Goal: Task Accomplishment & Management: Manage account settings

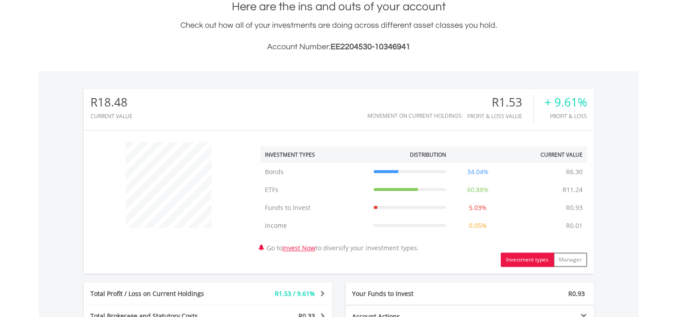
scroll to position [222, 0]
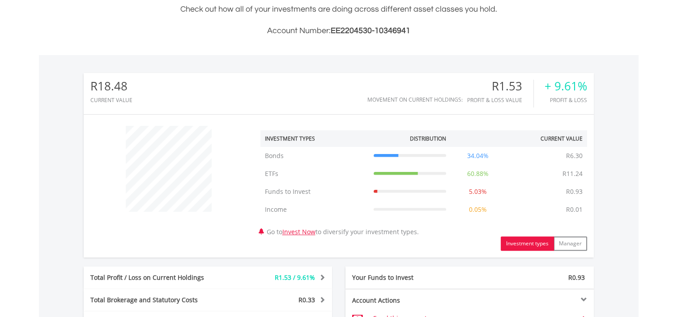
click at [277, 152] on td "Bonds" at bounding box center [315, 156] width 109 height 18
click at [406, 149] on td "Bonds R6.30" at bounding box center [410, 156] width 82 height 18
click at [462, 159] on td "34.04%" at bounding box center [478, 156] width 55 height 18
click at [473, 159] on td "34.04%" at bounding box center [478, 156] width 55 height 18
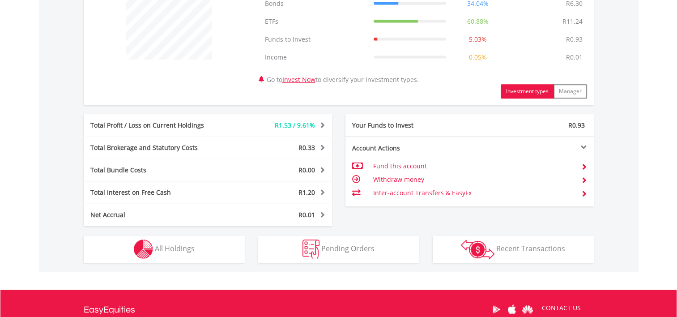
scroll to position [377, 0]
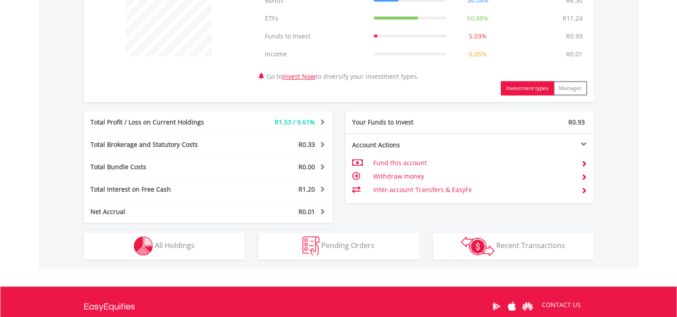
click at [394, 174] on td "Withdraw money" at bounding box center [473, 176] width 201 height 13
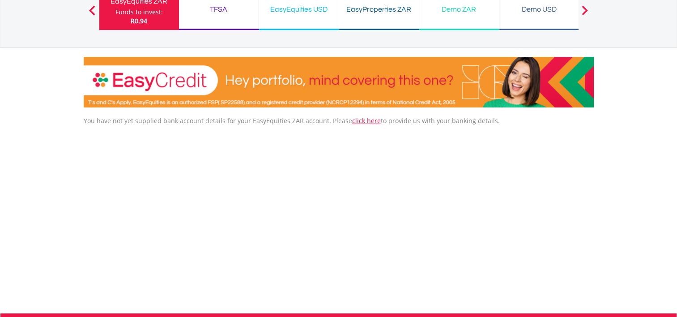
scroll to position [115, 0]
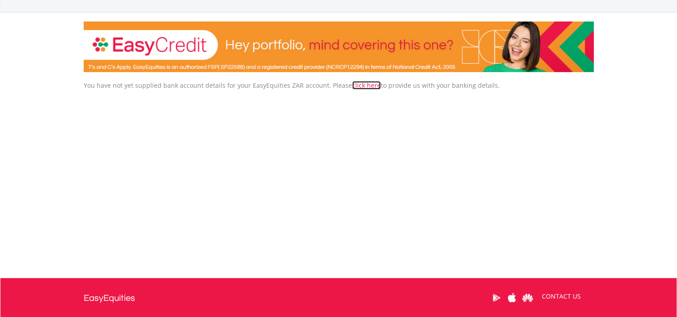
click at [356, 87] on link "click here" at bounding box center [366, 85] width 29 height 9
